Goal: Complete application form: Complete application form

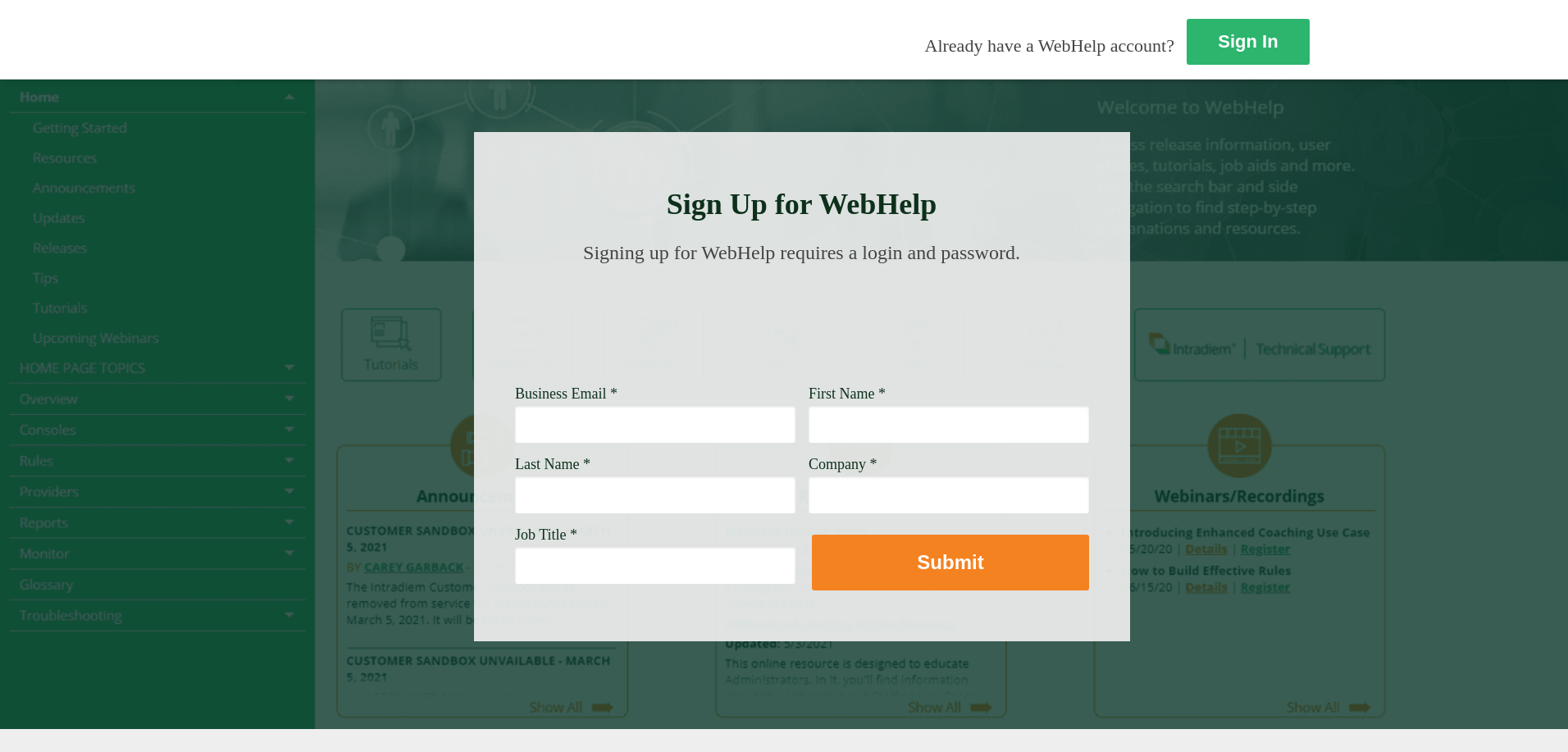
click at [515, 440] on input "Business Email *" at bounding box center [655, 424] width 280 height 38
type input "[PERSON_NAME][EMAIL_ADDRESS][PERSON_NAME][DOMAIN_NAME]"
type input "[PERSON_NAME]"
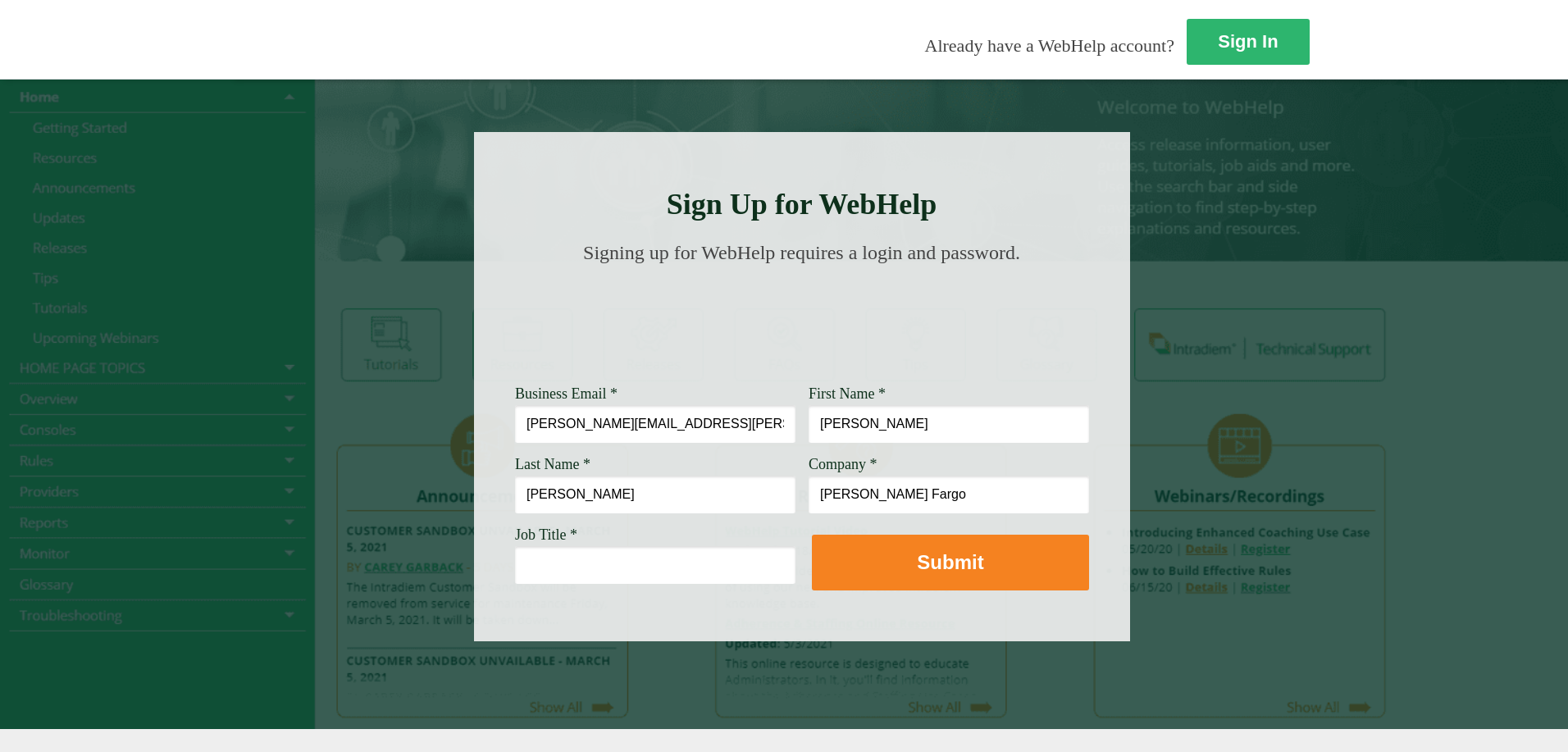
type input "[PERSON_NAME] Fargo"
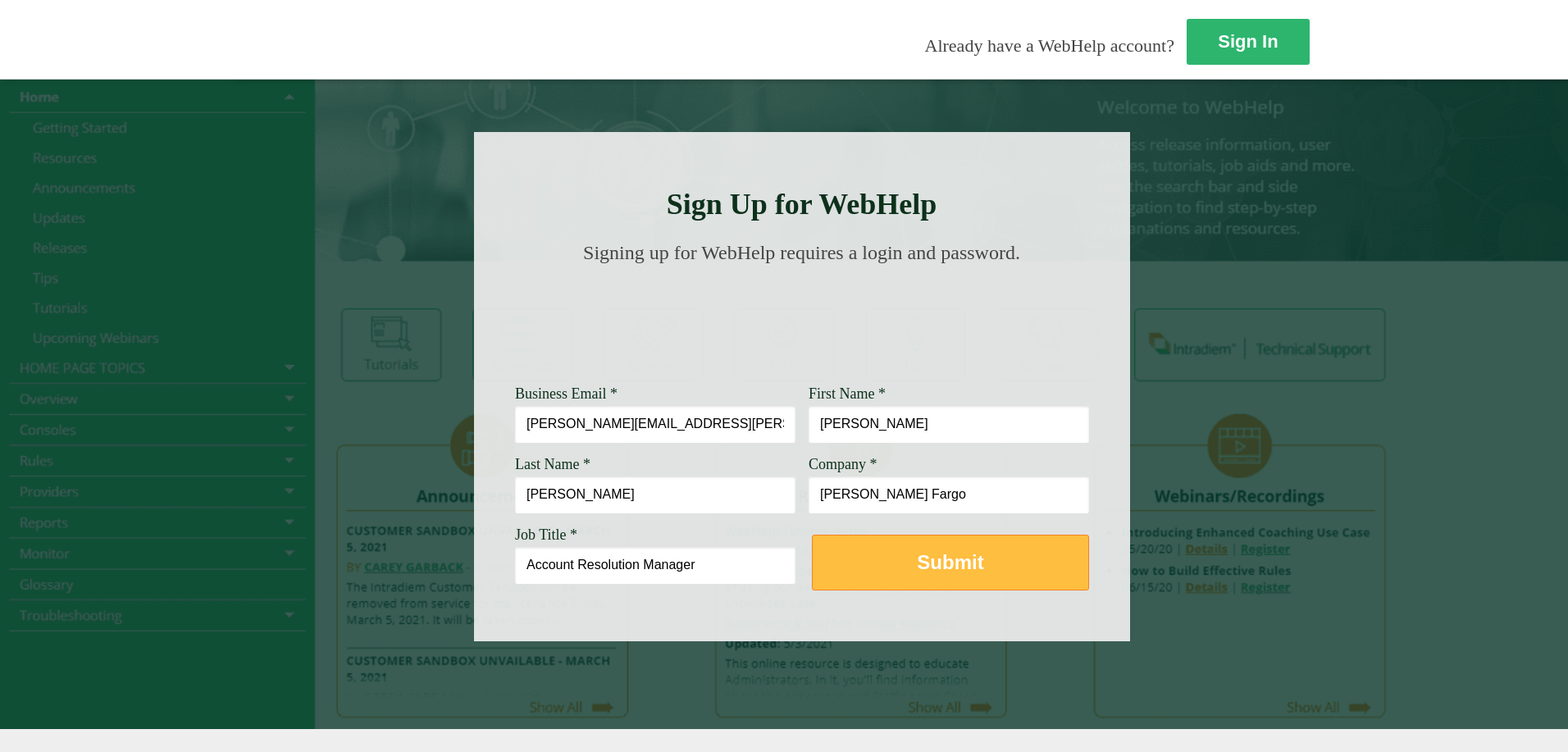
type input "Account Resolution Manager"
click at [917, 567] on strong "Submit" at bounding box center [950, 562] width 66 height 22
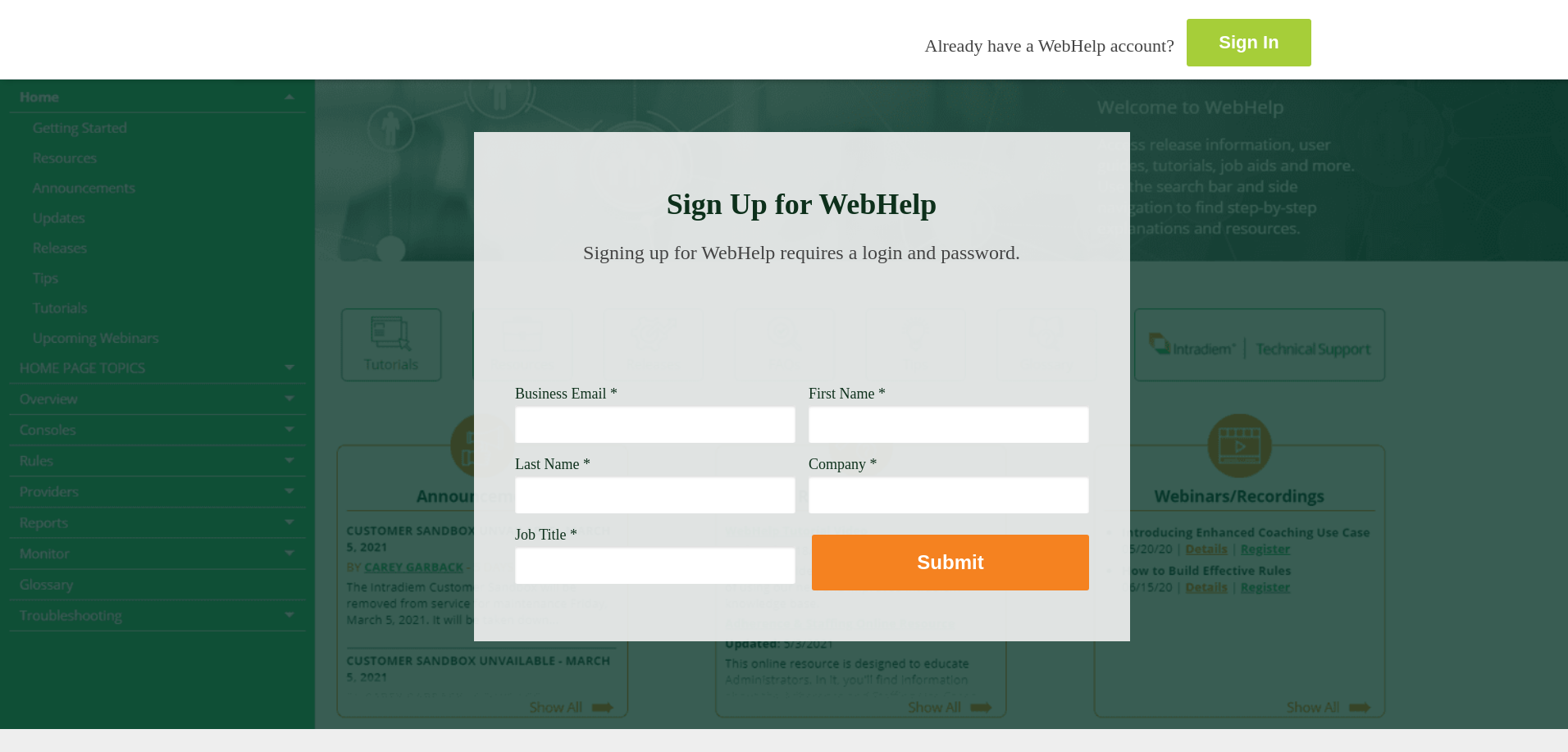
click at [1219, 32] on strong "Sign In" at bounding box center [1248, 42] width 60 height 21
click at [515, 425] on input "Business Email *" at bounding box center [655, 424] width 280 height 38
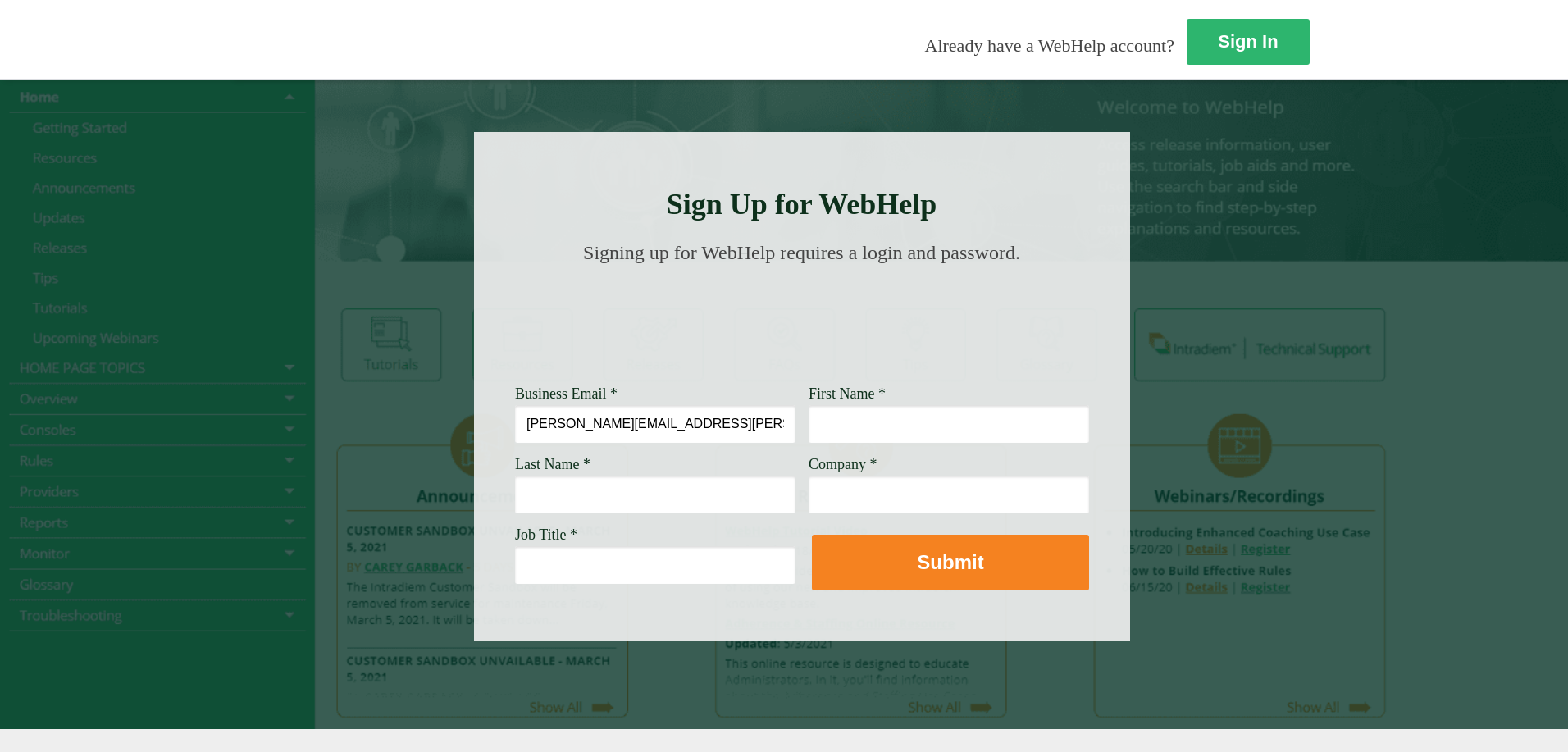
type input "[PERSON_NAME][EMAIL_ADDRESS][PERSON_NAME][DOMAIN_NAME]"
type input "[PERSON_NAME]"
type input "[PERSON_NAME] Fargo"
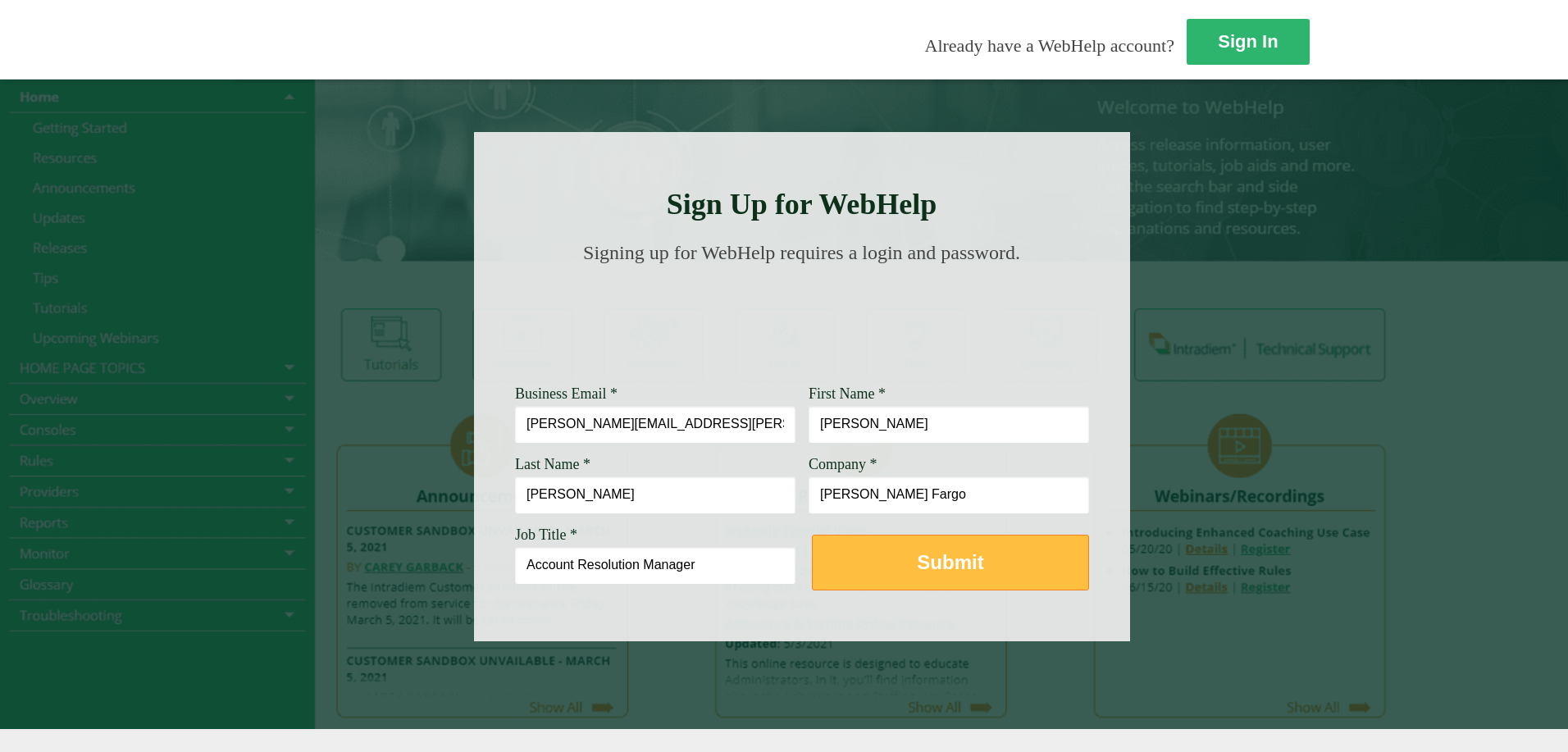
type input "Account Resolution Manager"
click at [812, 562] on button "Submit" at bounding box center [950, 562] width 277 height 56
